Goal: Task Accomplishment & Management: Manage account settings

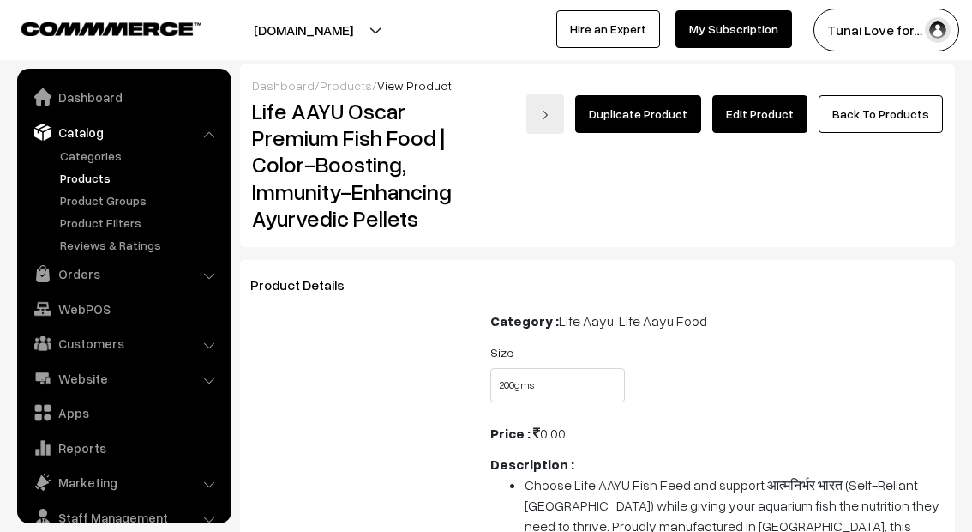
select select "LAO1_5B2"
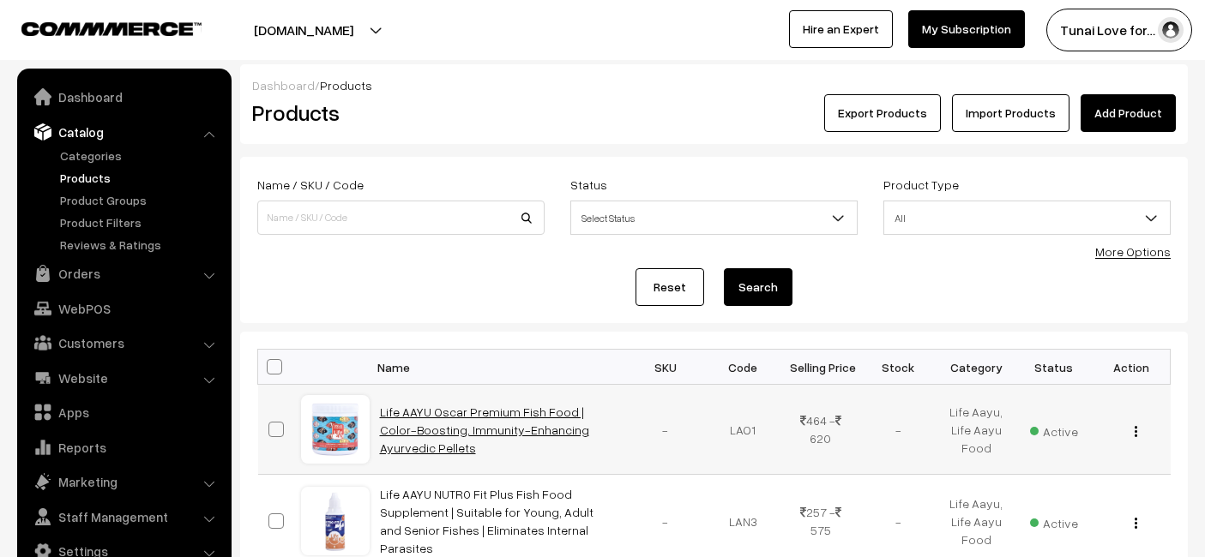
scroll to position [95, 0]
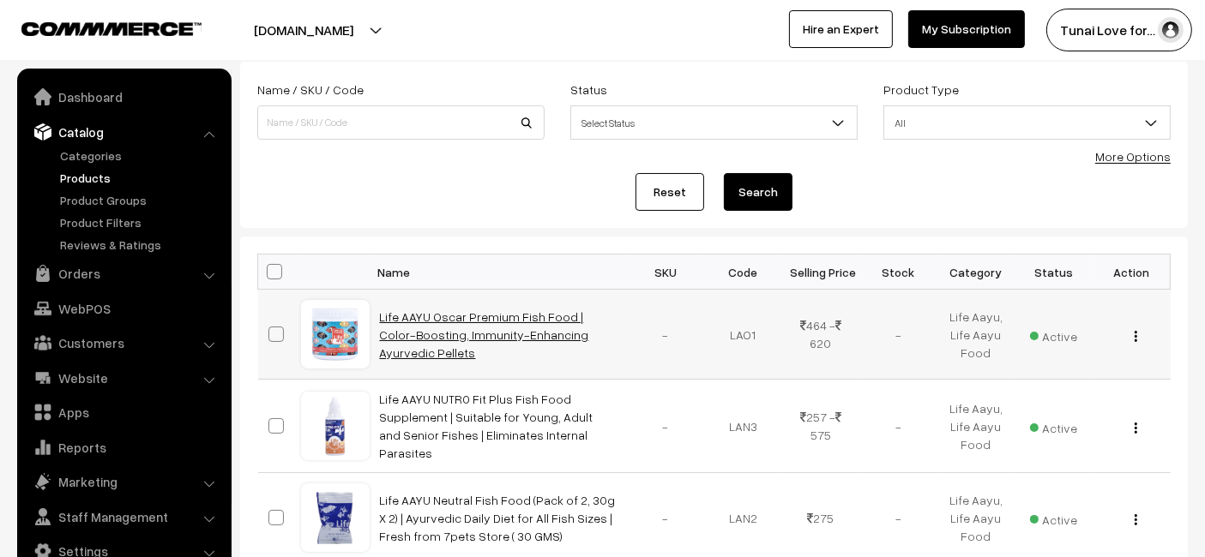
click at [446, 327] on link "Life AAYU Oscar Premium Fish Food | Color-Boosting, Immunity-Enhancing Ayurvedi…" at bounding box center [484, 335] width 209 height 51
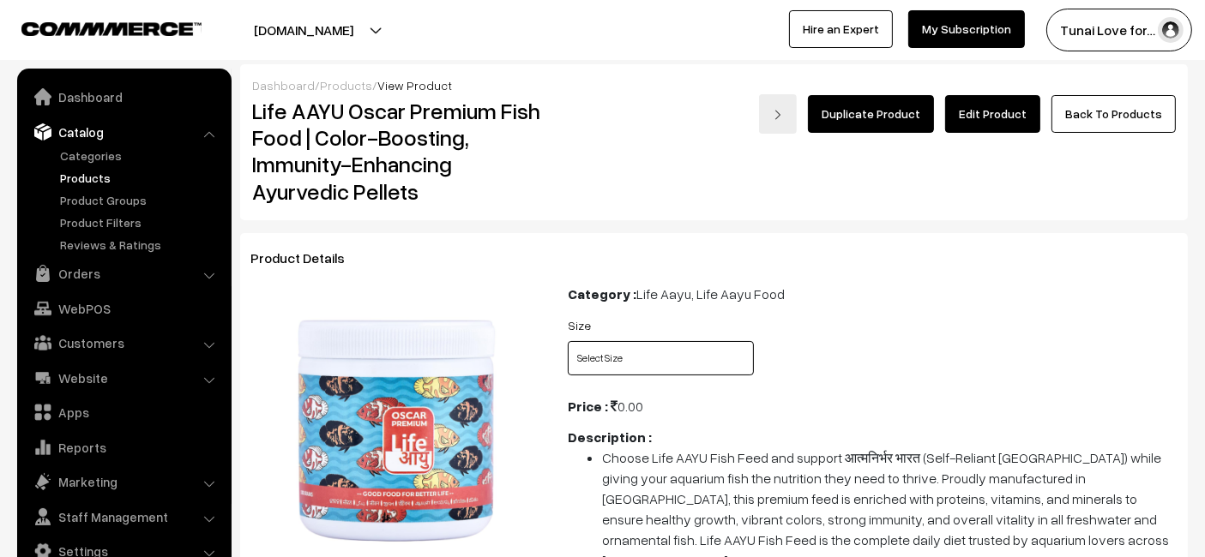
click at [600, 347] on select "Select Size 100gms 200gms" at bounding box center [661, 358] width 186 height 34
select select "LAO1_LVK"
click at [568, 341] on select "Select Size 100gms 200gms" at bounding box center [661, 358] width 186 height 34
click at [612, 360] on select "Select Size 100gms 200gms" at bounding box center [661, 358] width 186 height 34
select select "LAO1_5B2"
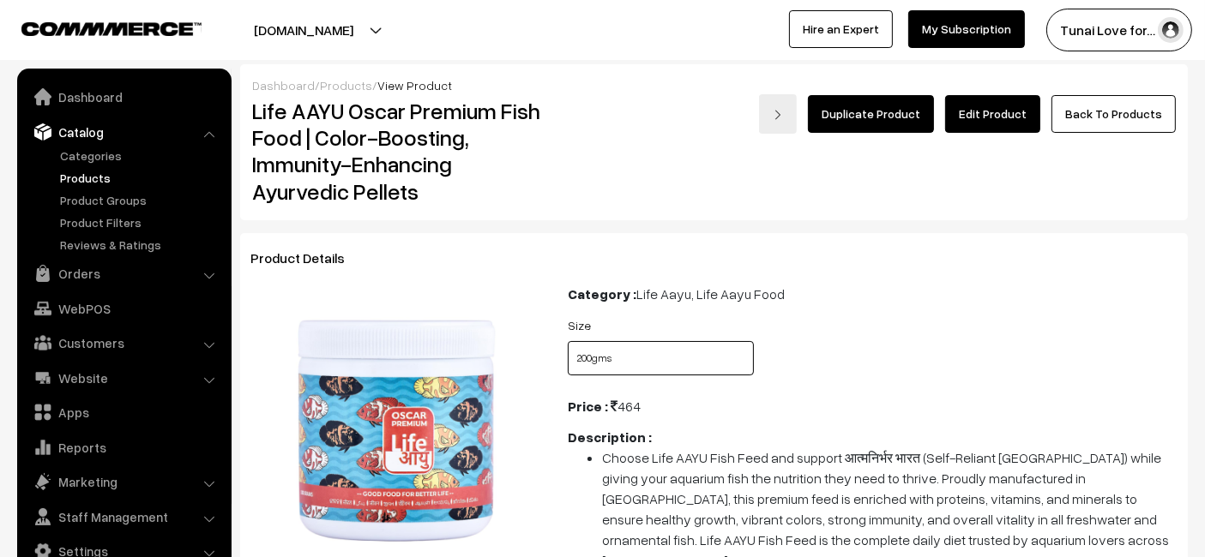
click at [568, 341] on select "Select Size 100gms 200gms" at bounding box center [661, 358] width 186 height 34
click at [601, 348] on select "Select Size 100gms 200gms" at bounding box center [661, 358] width 186 height 34
select select "LAO1_LVK"
click at [568, 341] on select "Select Size 100gms 200gms" at bounding box center [661, 358] width 186 height 34
drag, startPoint x: 632, startPoint y: 353, endPoint x: 619, endPoint y: 360, distance: 14.6
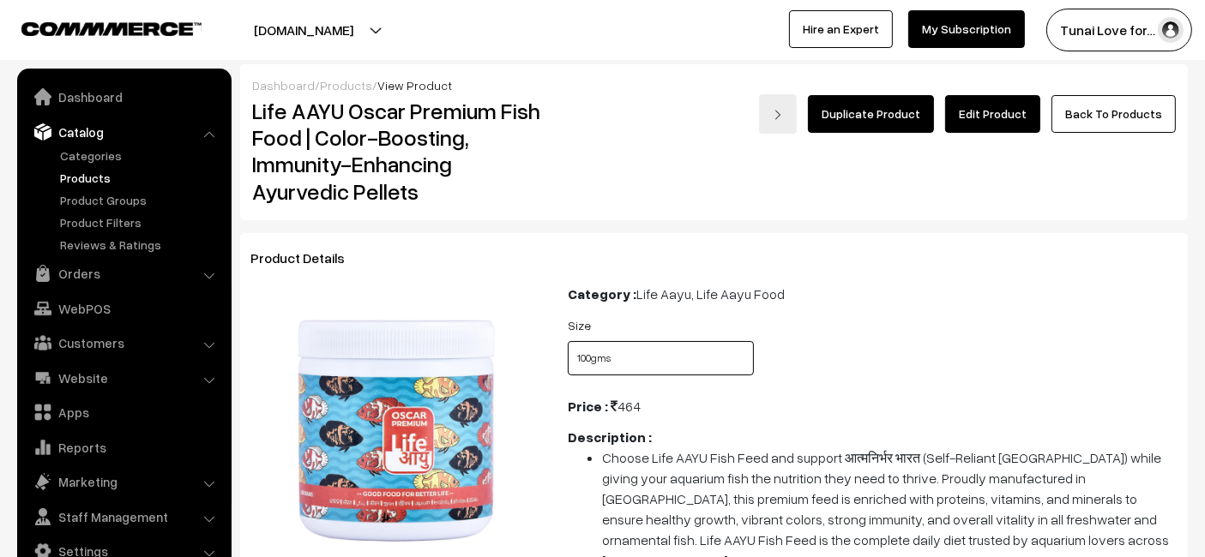
click at [632, 353] on select "Select Size 100gms 200gms" at bounding box center [661, 358] width 186 height 34
click at [568, 341] on select "Select Size 100gms 200gms" at bounding box center [661, 358] width 186 height 34
click at [619, 364] on select "Select Size 100gms 200gms" at bounding box center [661, 358] width 186 height 34
select select "LAO1_5B2"
click at [568, 341] on select "Select Size 100gms 200gms" at bounding box center [661, 358] width 186 height 34
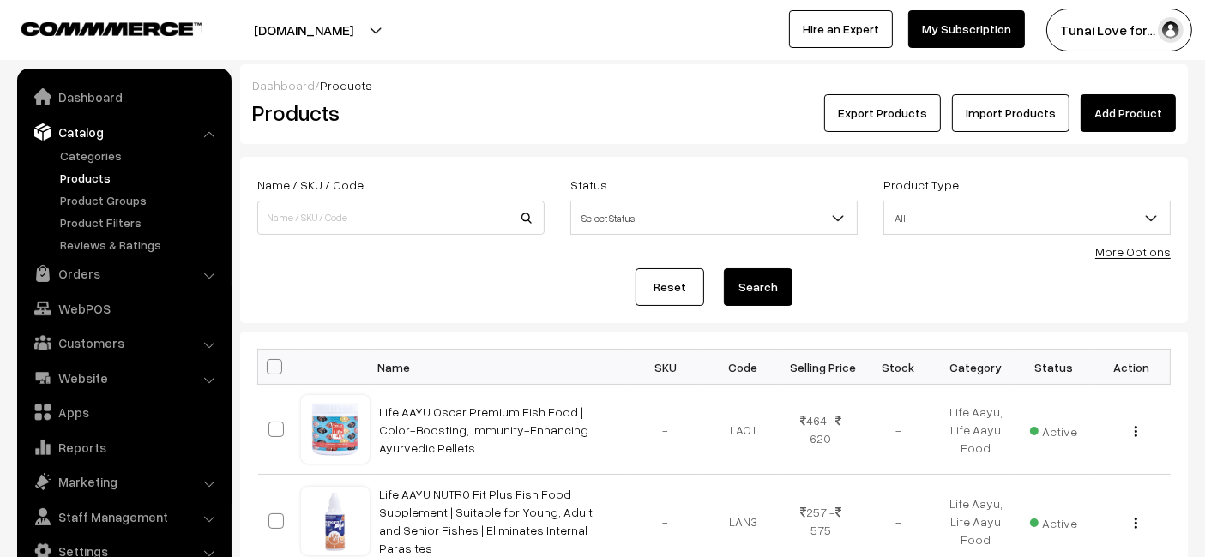
scroll to position [95, 0]
